Goal: Task Accomplishment & Management: Use online tool/utility

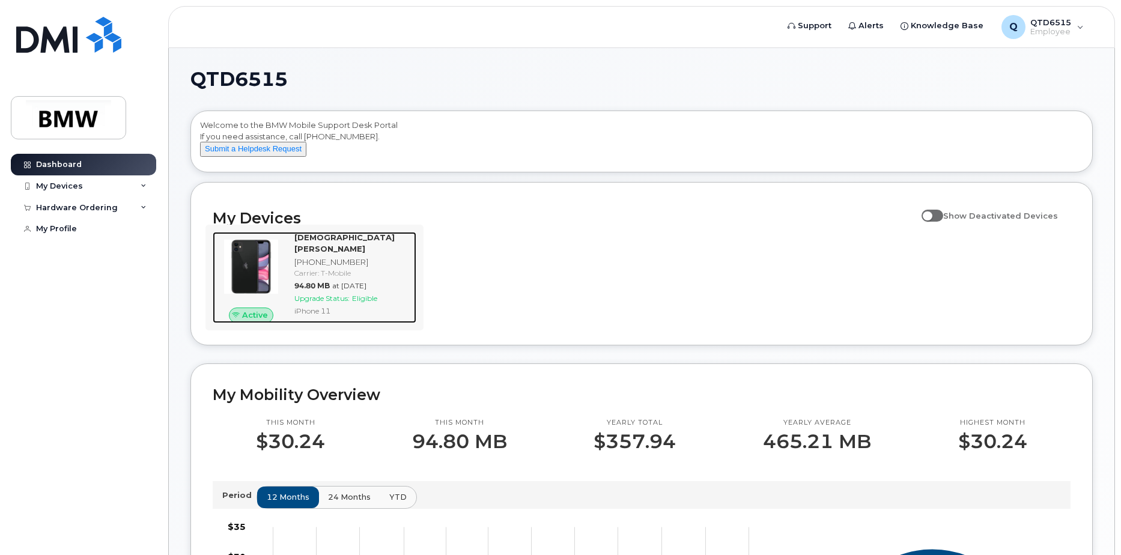
click at [324, 283] on span "94.80 MB" at bounding box center [311, 285] width 35 height 9
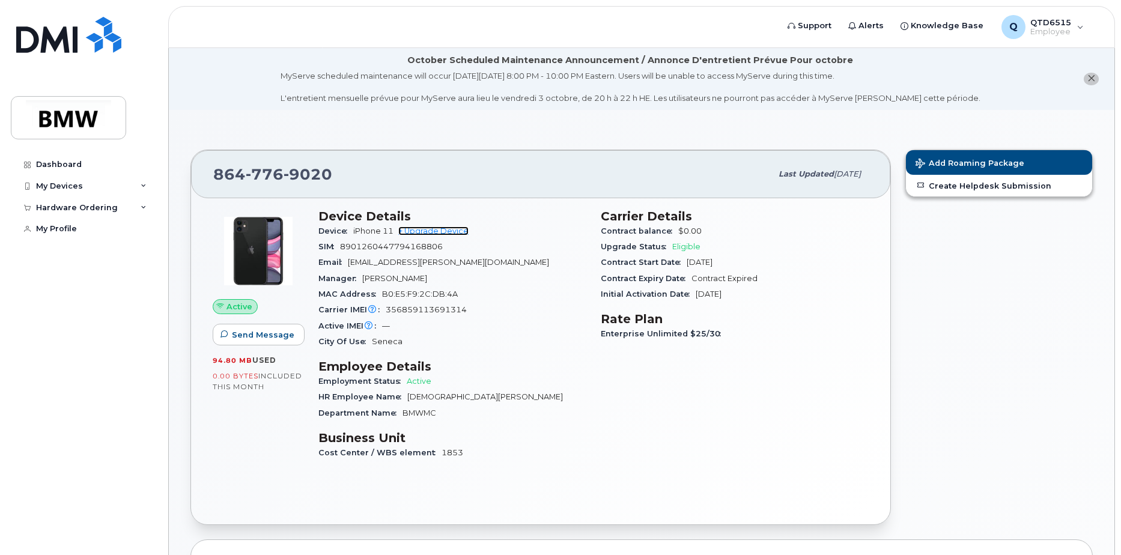
click at [434, 231] on link "+ Upgrade Device" at bounding box center [433, 231] width 70 height 9
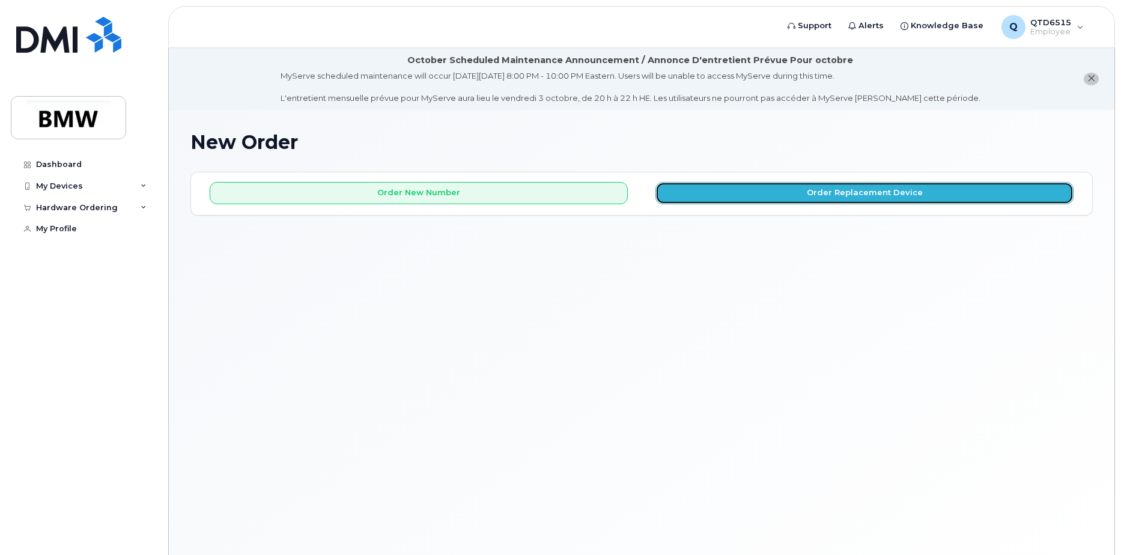
click at [860, 189] on button "Order Replacement Device" at bounding box center [865, 193] width 418 height 22
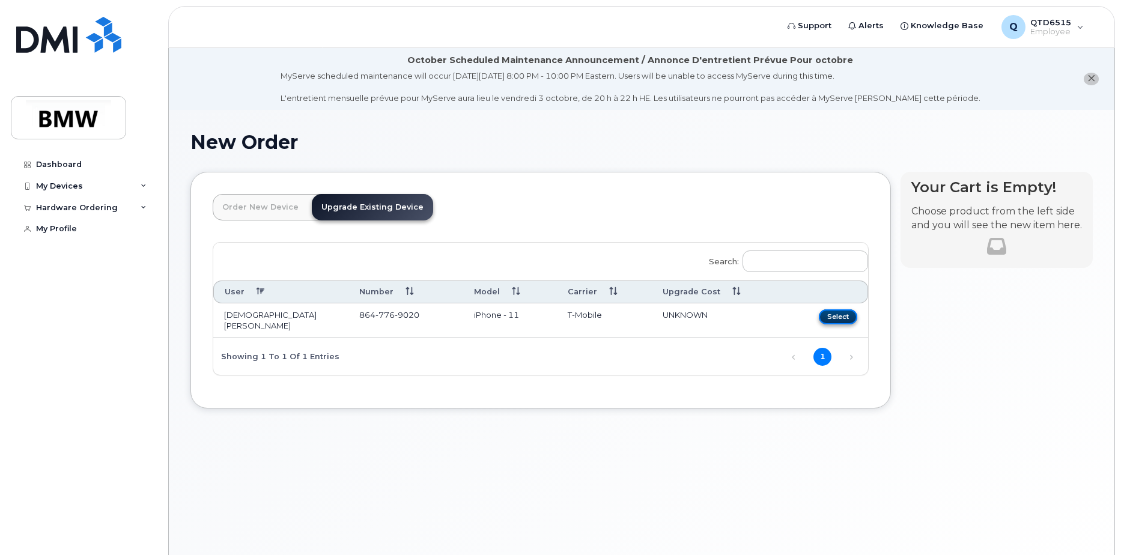
click at [838, 316] on button "Select" at bounding box center [838, 316] width 38 height 15
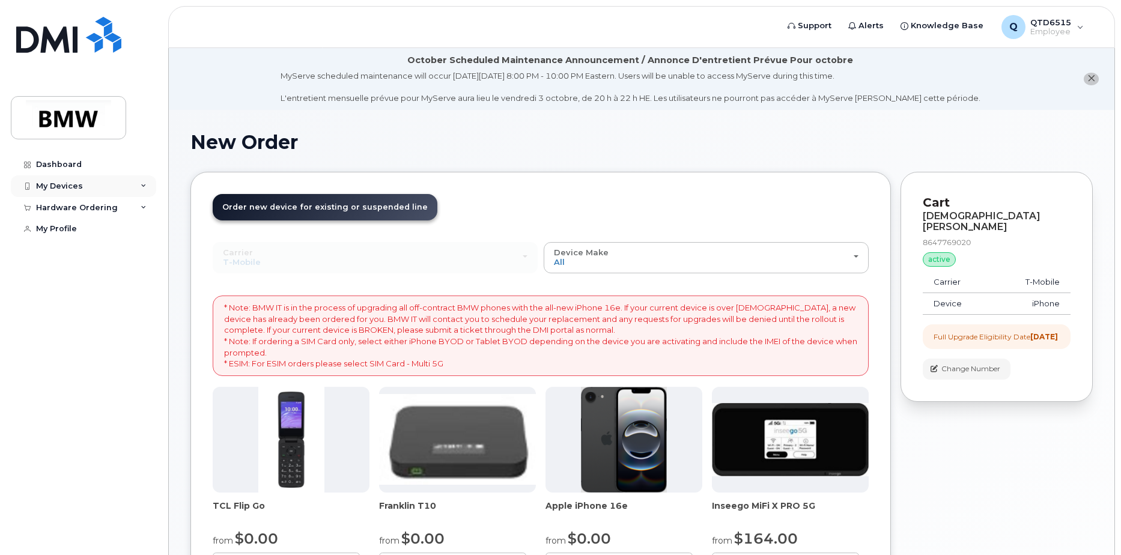
click at [94, 180] on div "My Devices" at bounding box center [83, 186] width 145 height 22
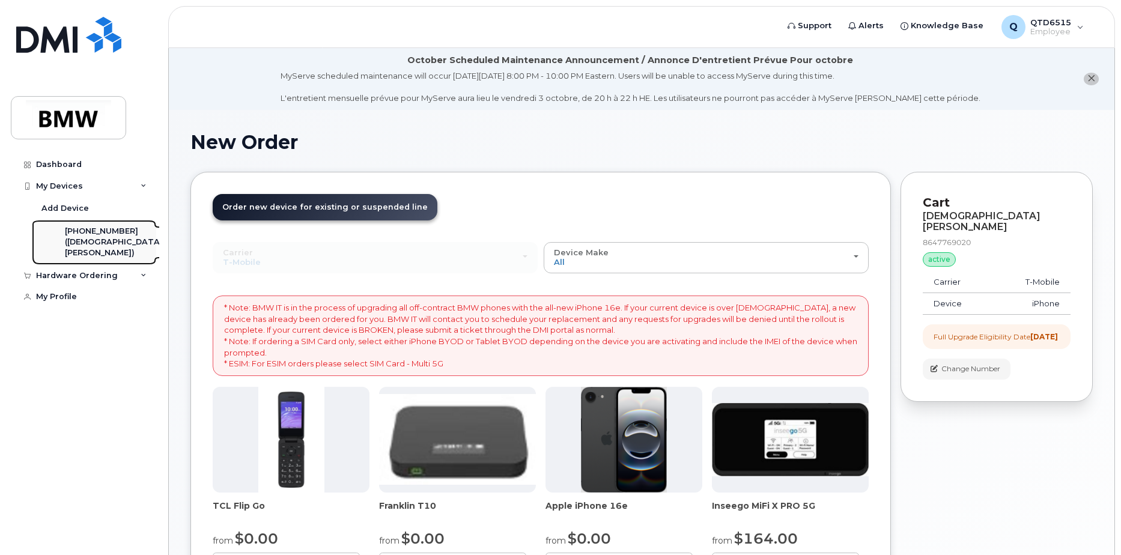
click at [90, 243] on div "([DEMOGRAPHIC_DATA][PERSON_NAME])" at bounding box center [114, 248] width 98 height 22
